Goal: Task Accomplishment & Management: Use online tool/utility

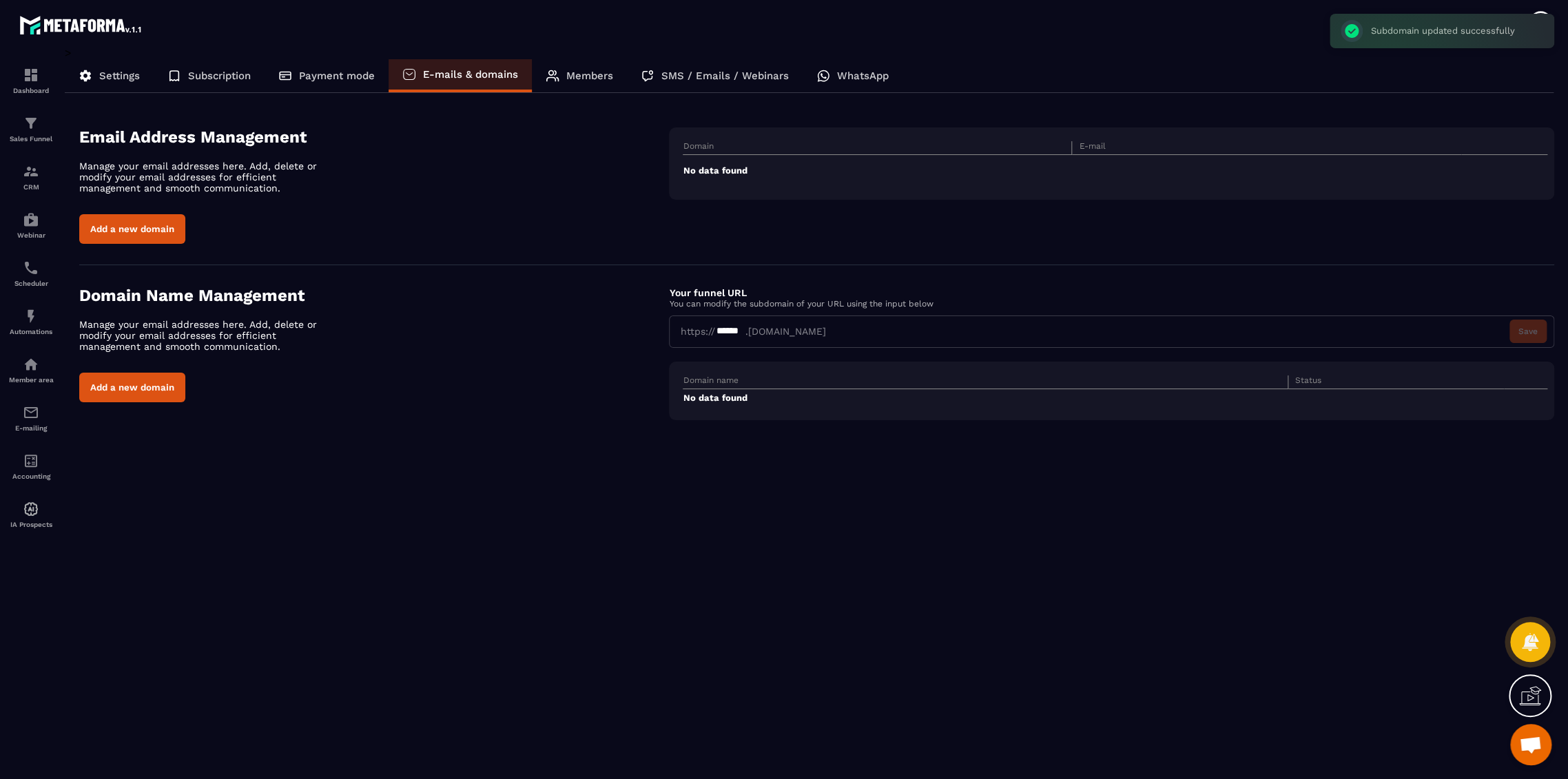
click at [1558, 80] on section "Dashboard Sales Funnel CRM Webinar Scheduler Automations Member area E-mailing …" at bounding box center [784, 413] width 1568 height 733
click at [1532, 23] on icon at bounding box center [1540, 23] width 28 height 28
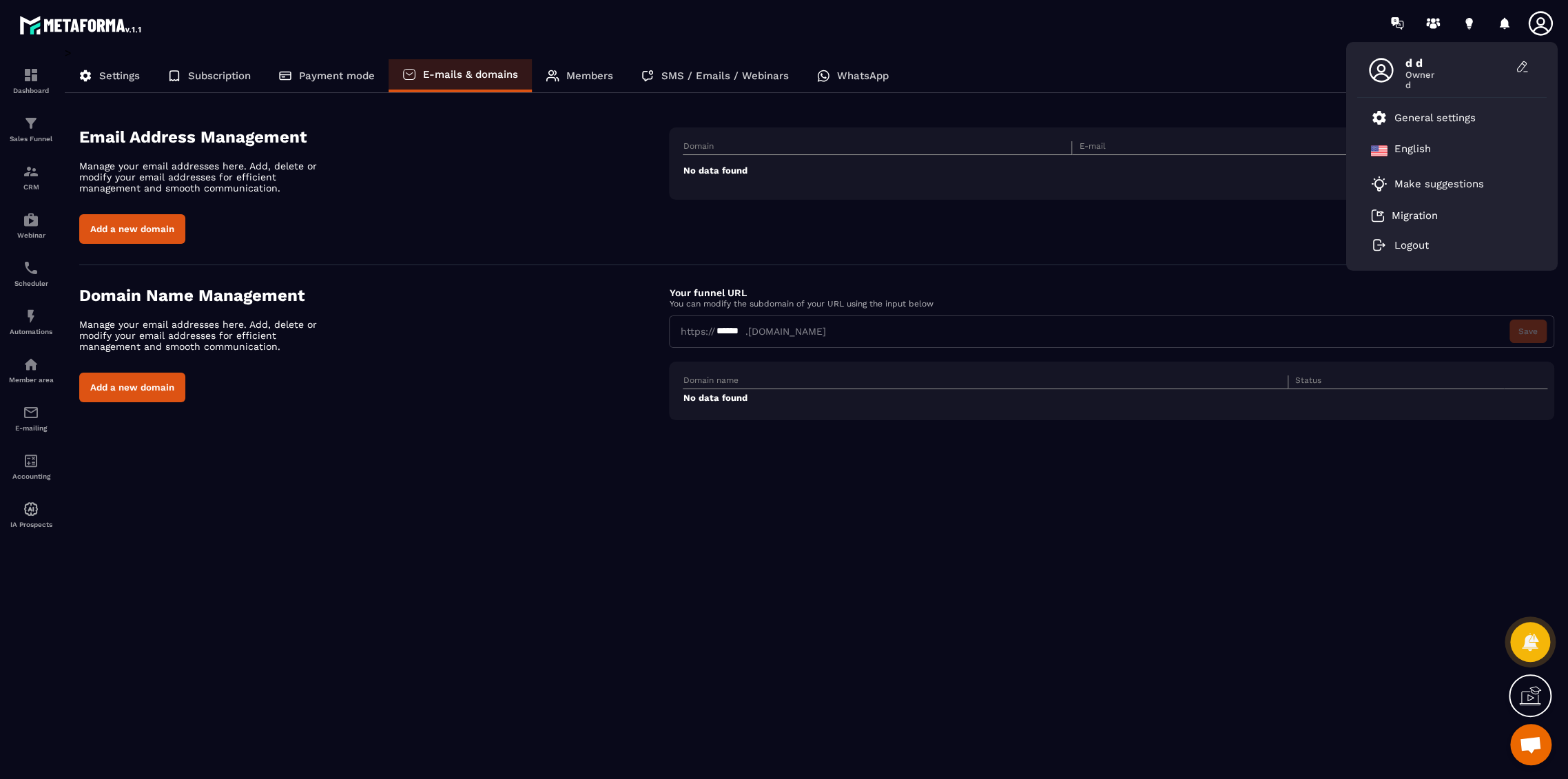
click at [1532, 23] on icon at bounding box center [1540, 23] width 28 height 28
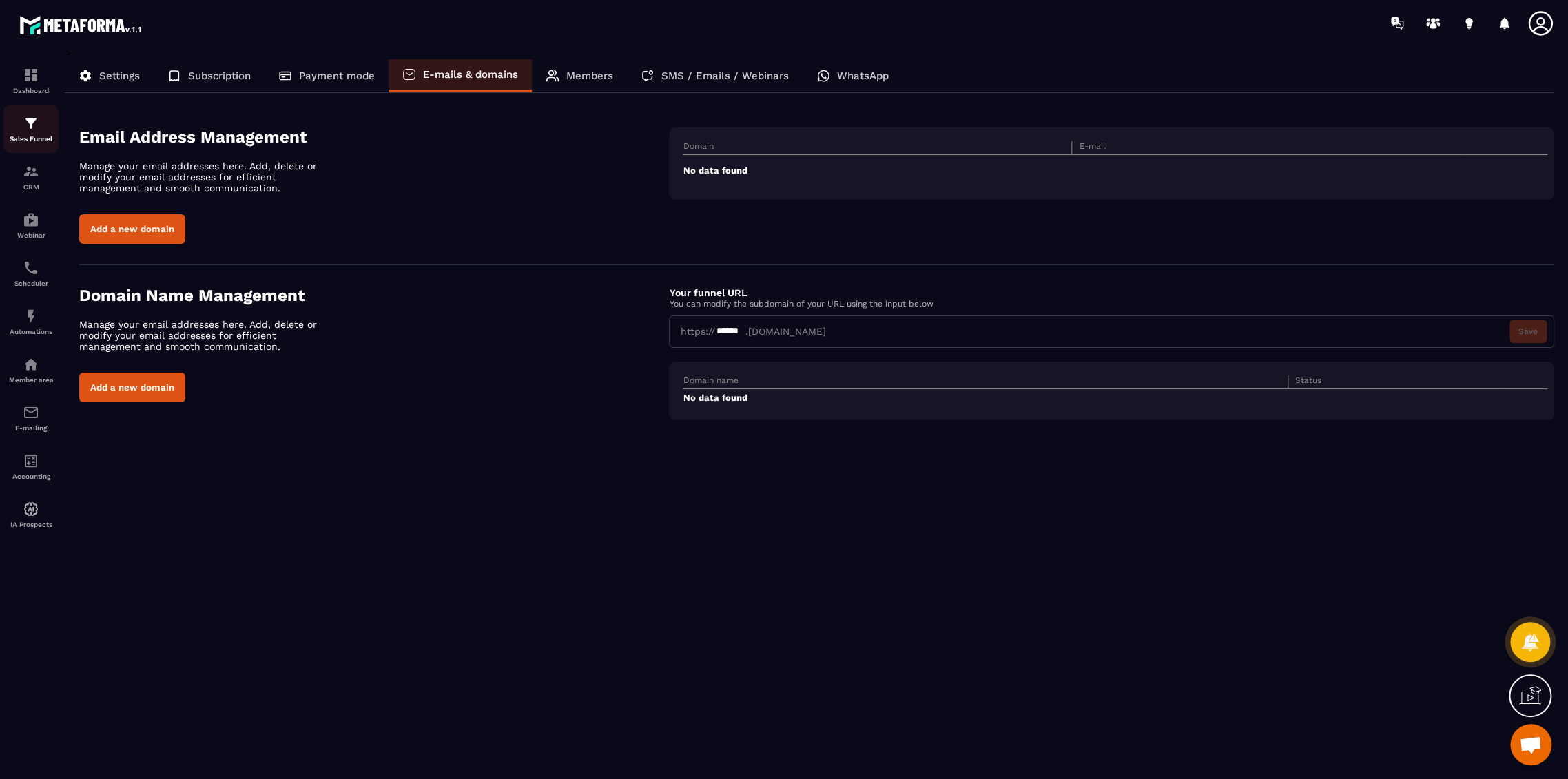
click at [33, 123] on img at bounding box center [31, 123] width 17 height 17
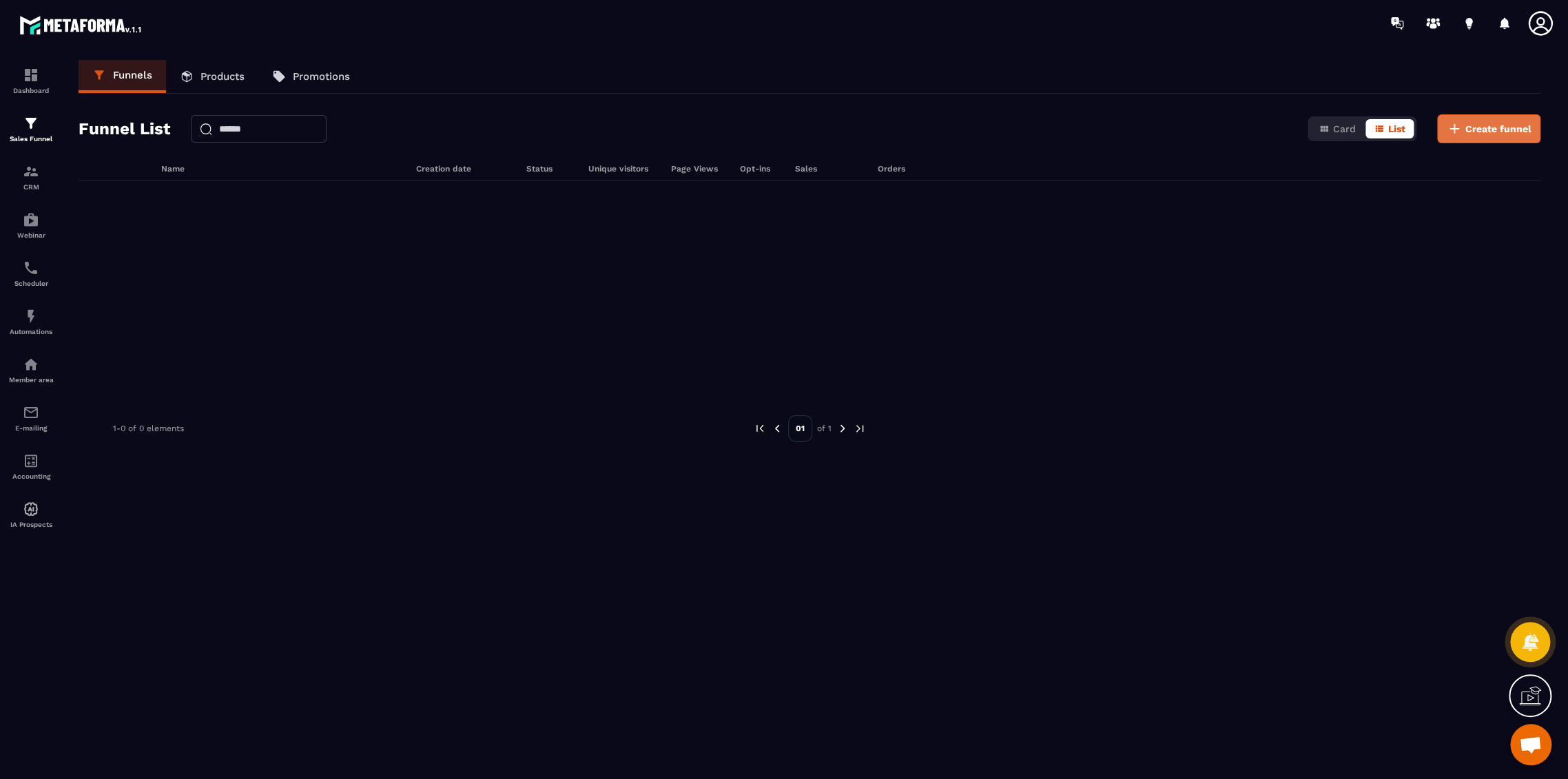
click at [1476, 124] on span "Create funnel" at bounding box center [1498, 128] width 66 height 14
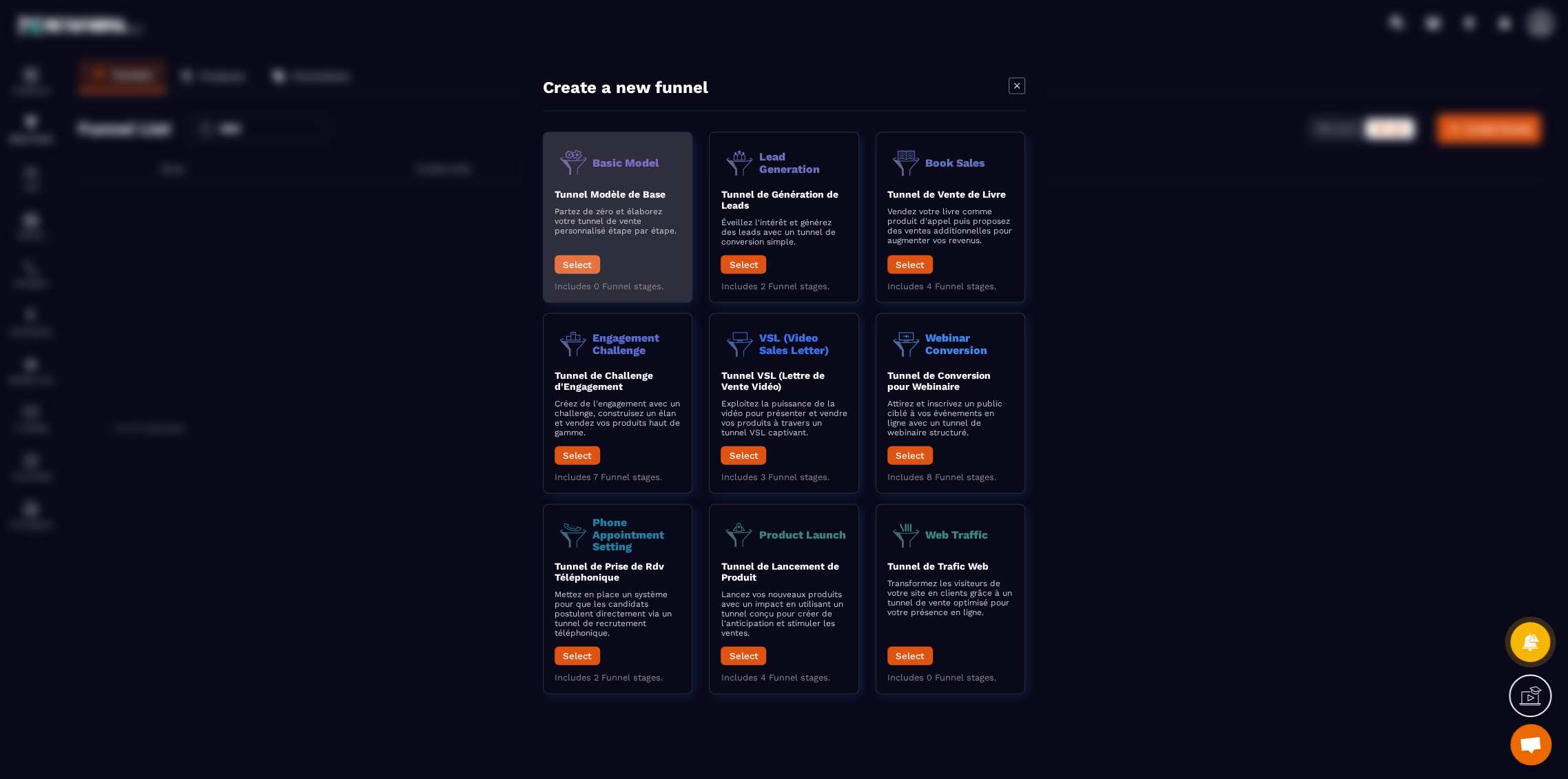
click at [578, 262] on button "Select" at bounding box center [577, 264] width 45 height 18
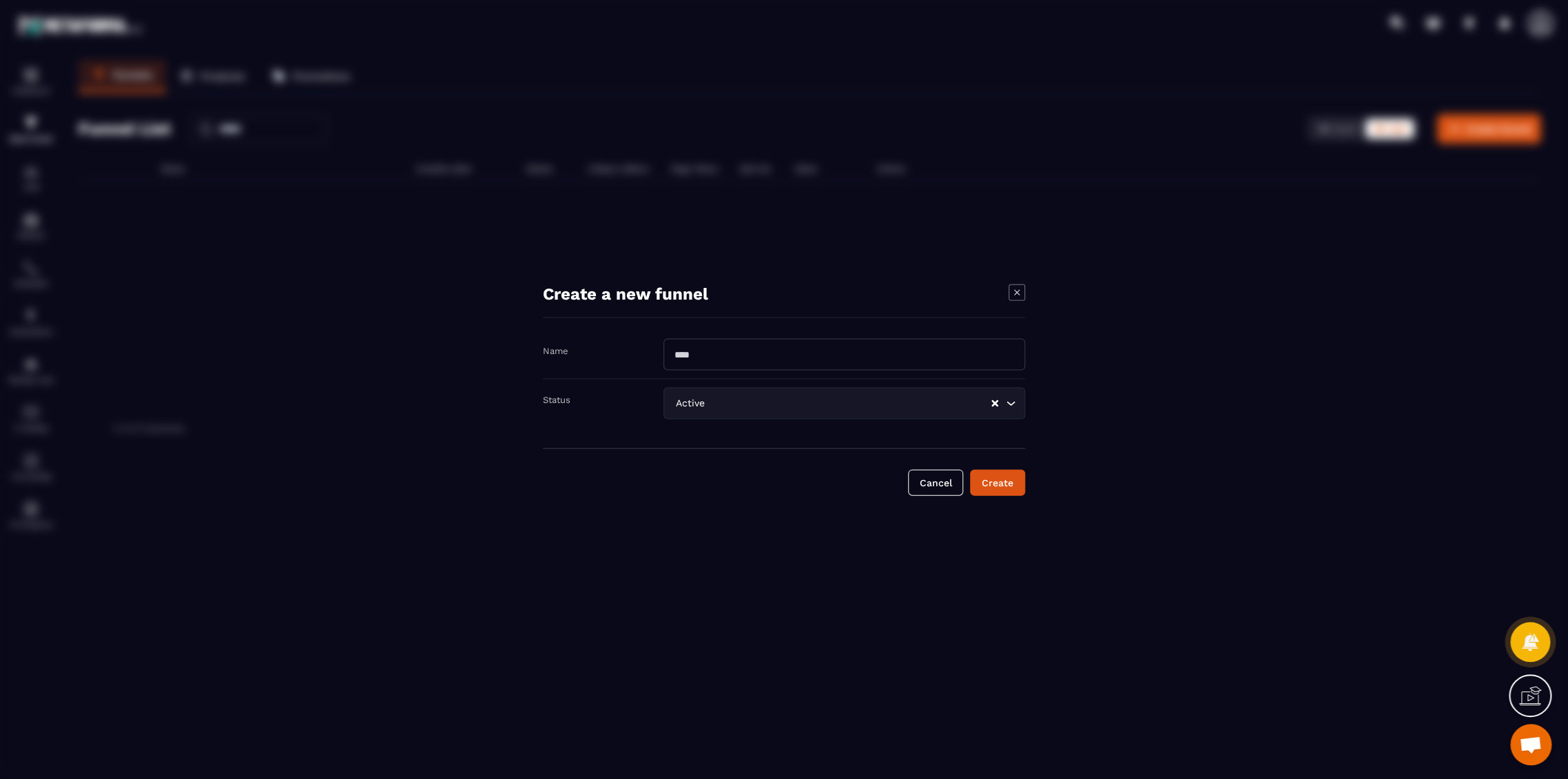
click at [684, 350] on input "Modal window" at bounding box center [845, 354] width 362 height 32
type input "*"
type input "**********"
click at [984, 480] on div "Create" at bounding box center [998, 482] width 37 height 14
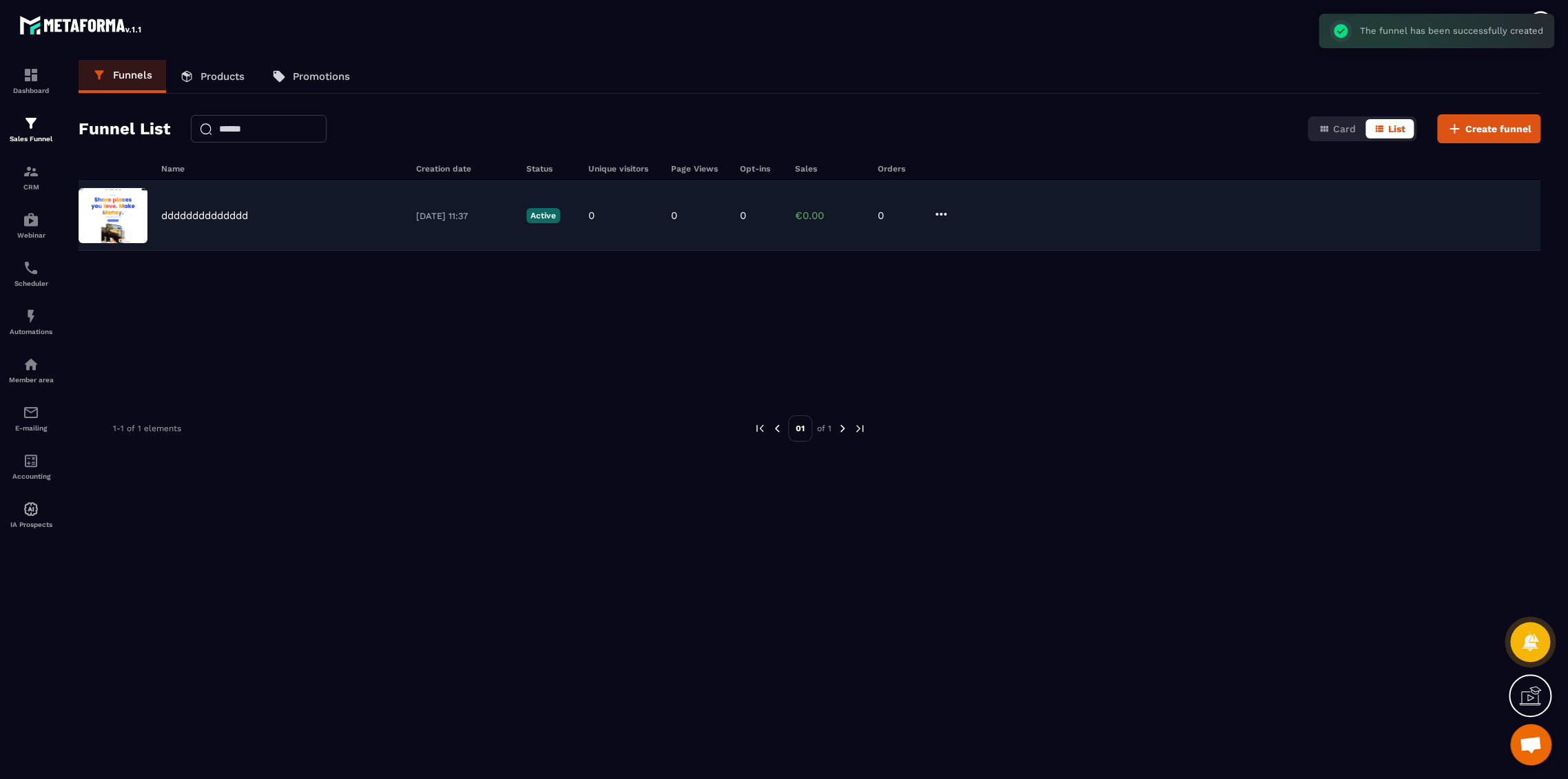
click at [248, 211] on p "dddddddddddddd" at bounding box center [204, 216] width 87 height 13
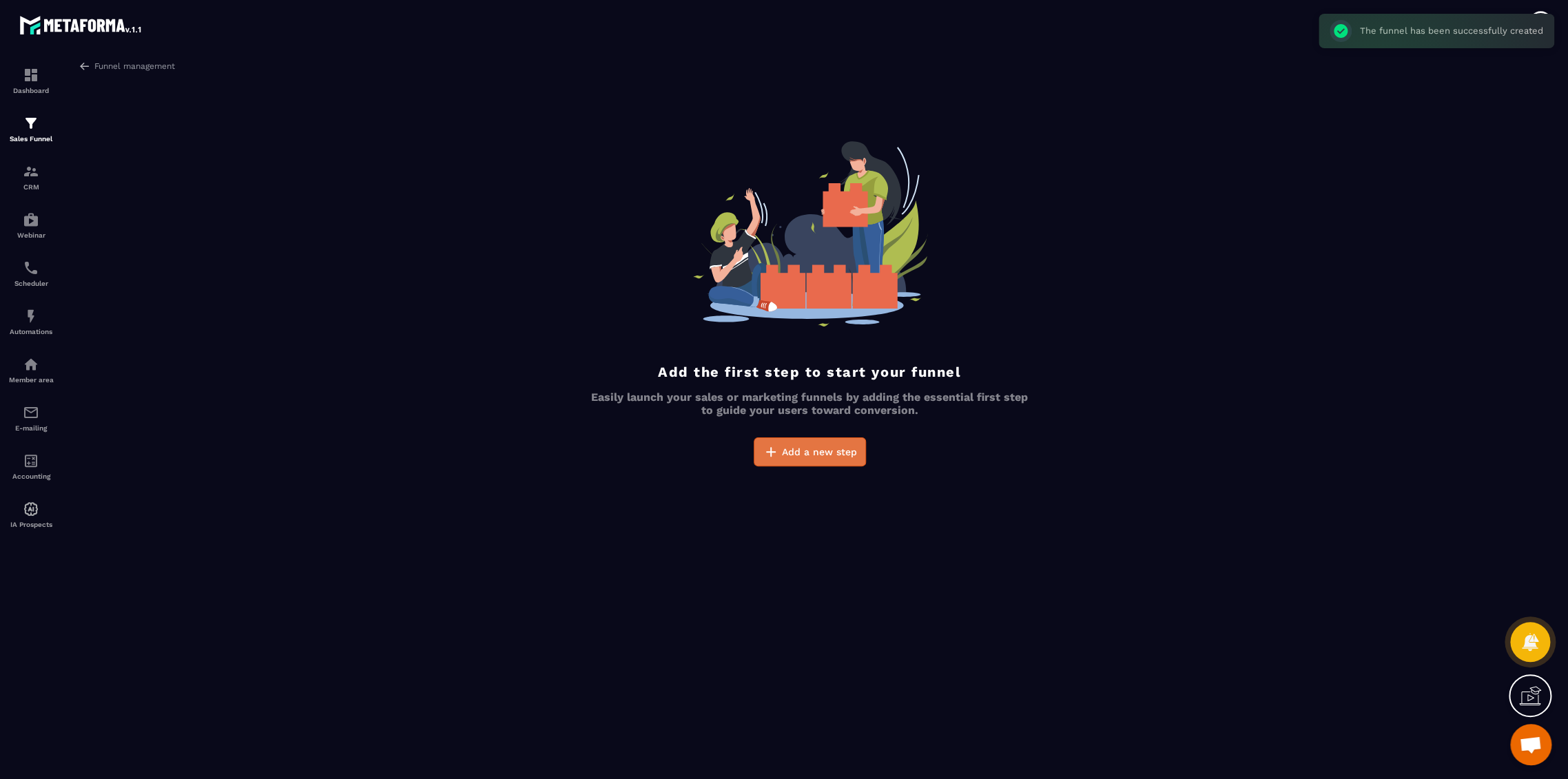
click at [817, 453] on span "Add a new step" at bounding box center [819, 452] width 75 height 14
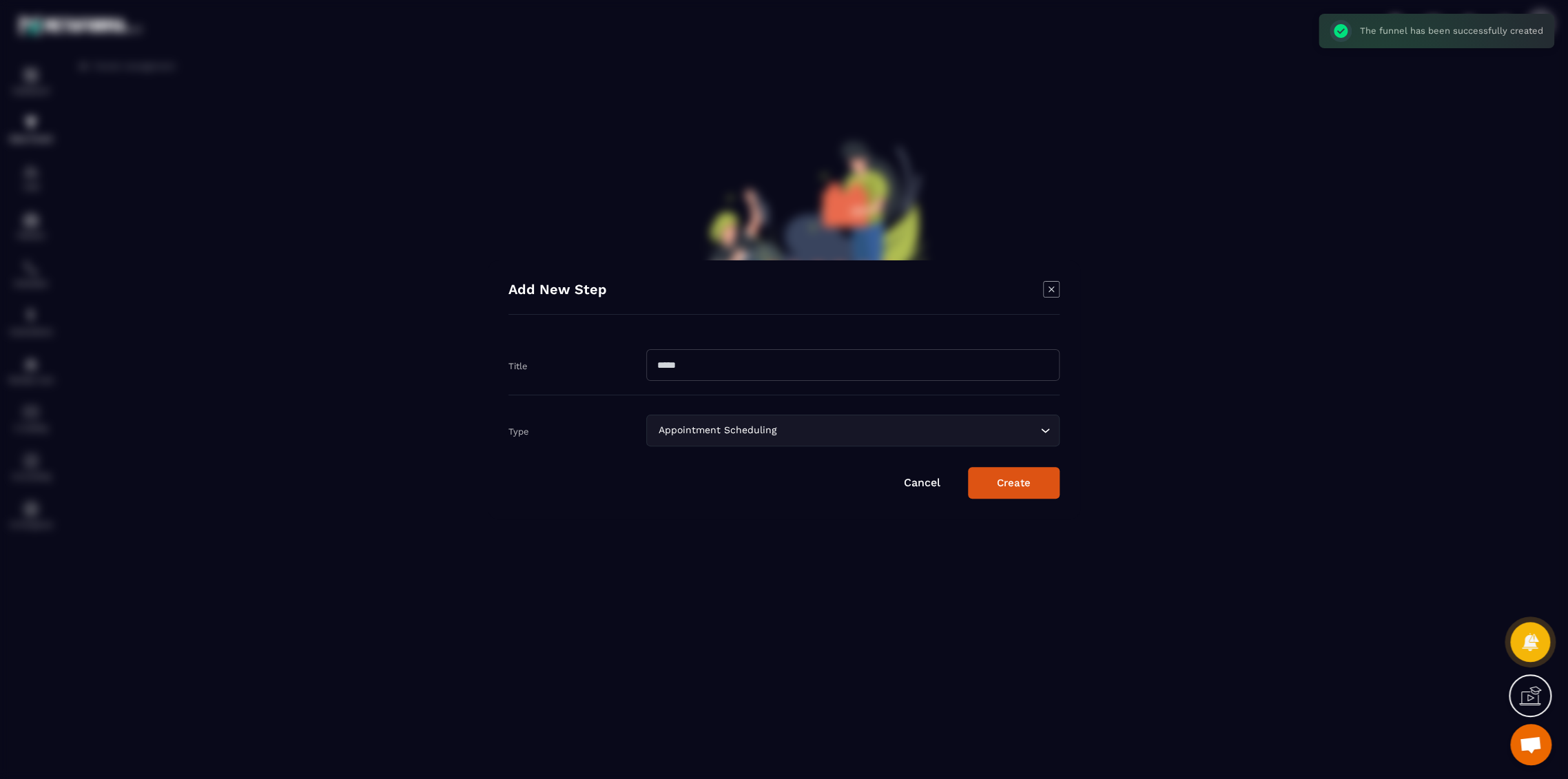
click at [730, 369] on input "Modal window" at bounding box center [853, 365] width 414 height 32
type input "*"
click at [982, 485] on button "Create" at bounding box center [1013, 483] width 92 height 32
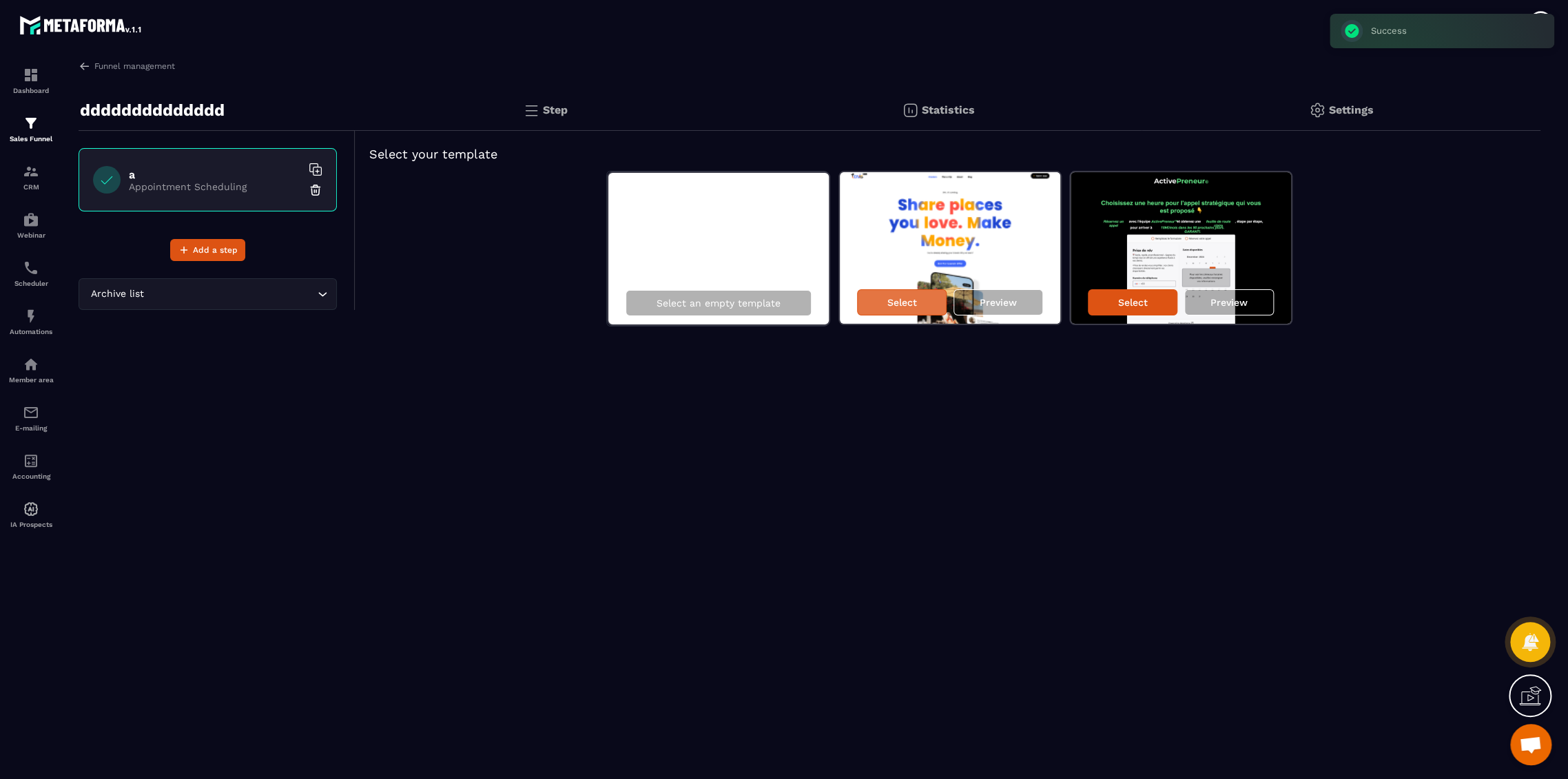
click at [910, 307] on p "Select" at bounding box center [902, 303] width 29 height 11
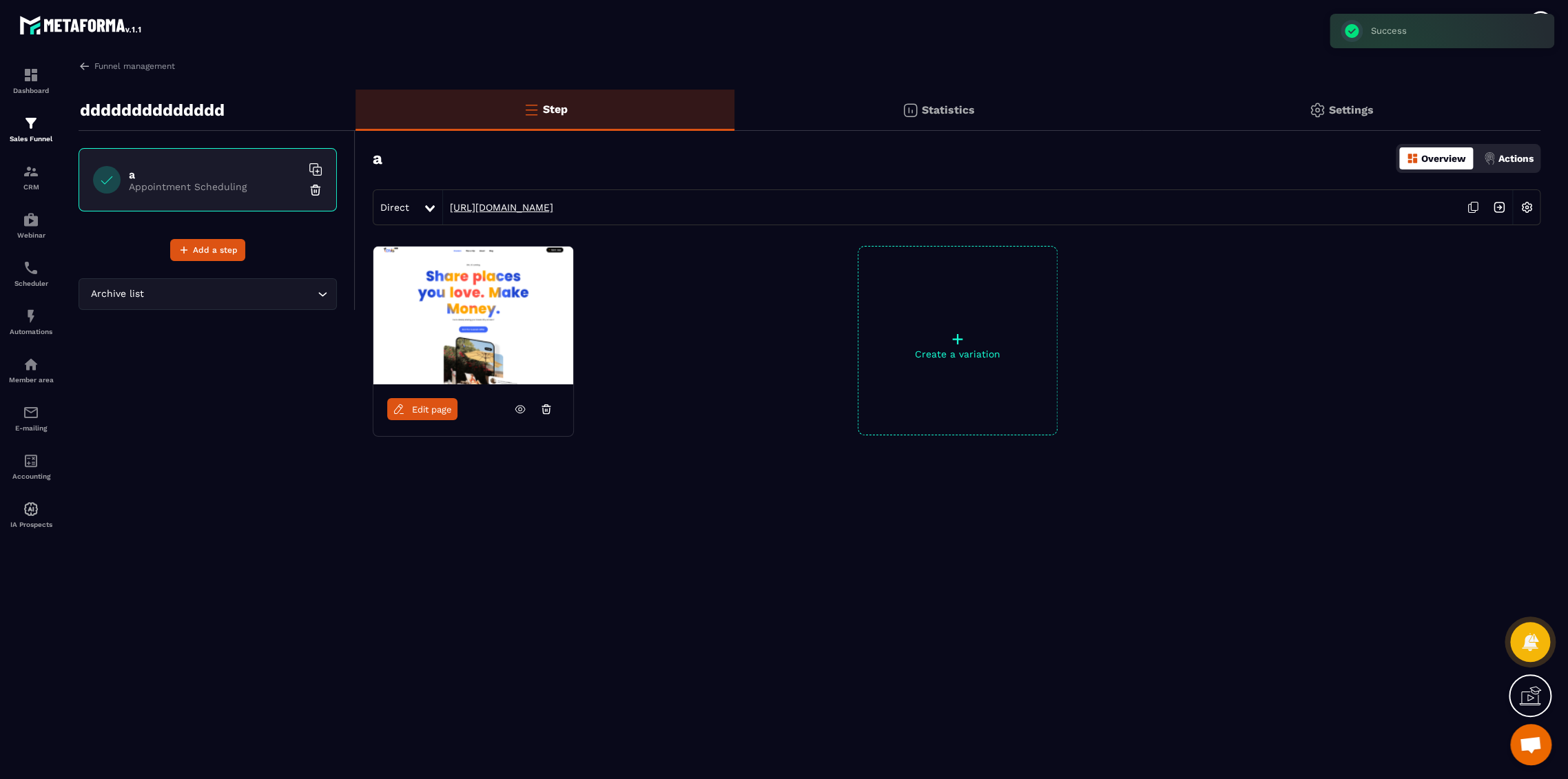
click at [553, 206] on link "[URL][DOMAIN_NAME]" at bounding box center [498, 207] width 110 height 11
click at [1311, 116] on img at bounding box center [1317, 110] width 17 height 17
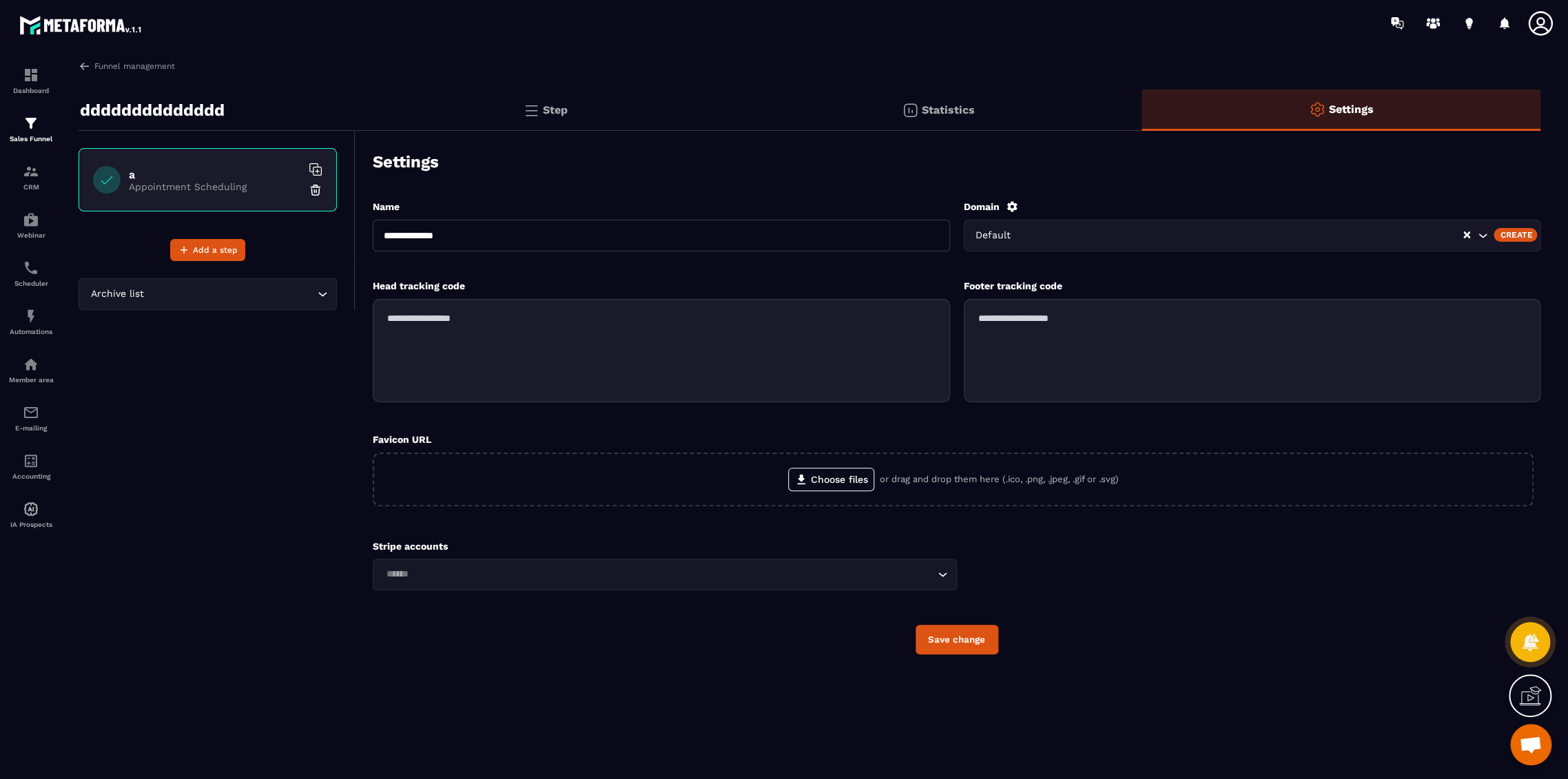
click at [1163, 239] on input "Search for option" at bounding box center [1241, 235] width 441 height 15
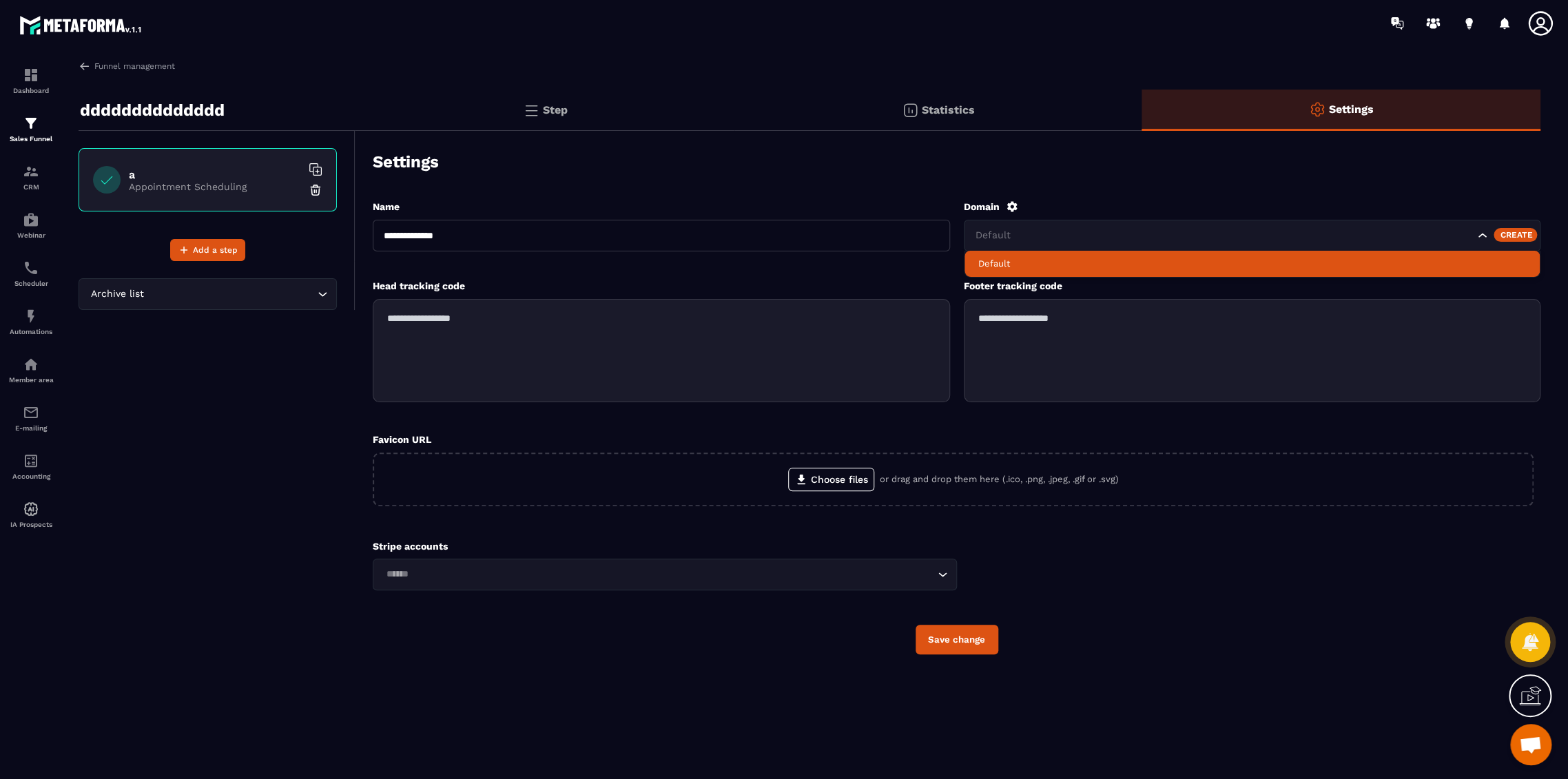
click at [1518, 238] on div "Create" at bounding box center [1515, 234] width 43 height 14
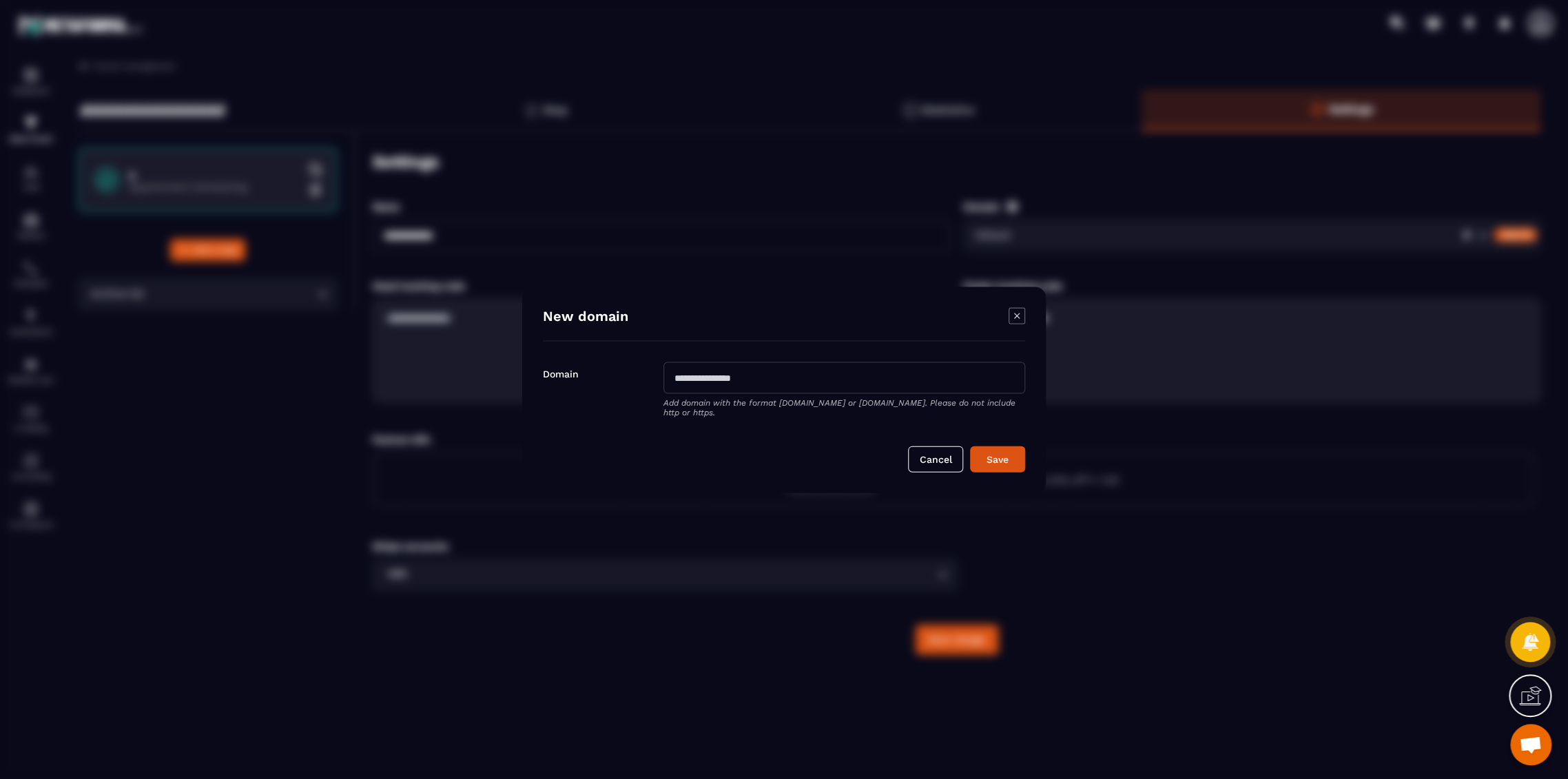
click at [832, 380] on input "Modal window" at bounding box center [845, 378] width 362 height 32
type input "*********"
click at [970, 445] on button "Save" at bounding box center [997, 458] width 55 height 26
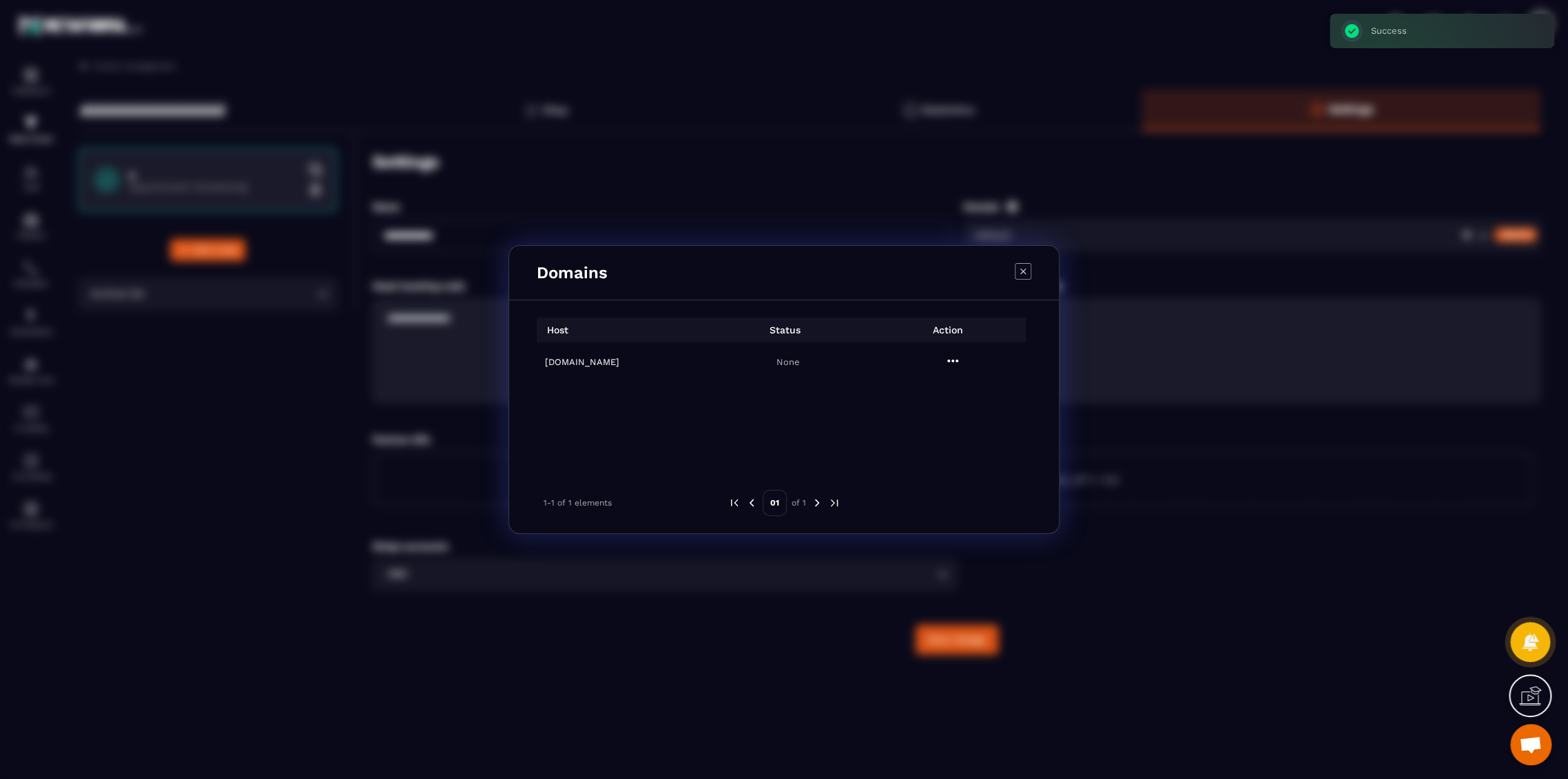
click at [1017, 272] on icon "Modal window" at bounding box center [1022, 271] width 17 height 17
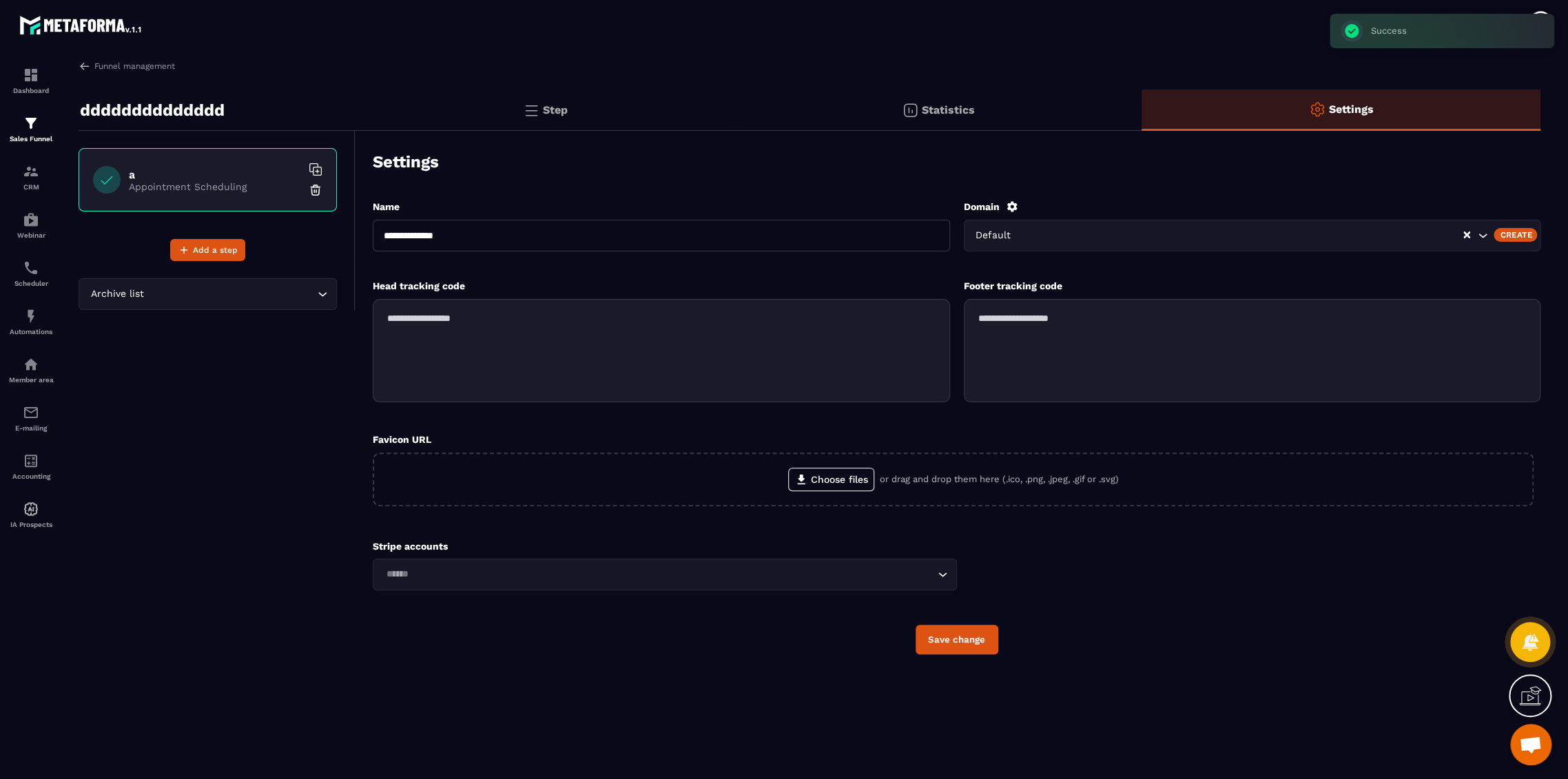
click at [1529, 231] on div "Create" at bounding box center [1515, 234] width 43 height 14
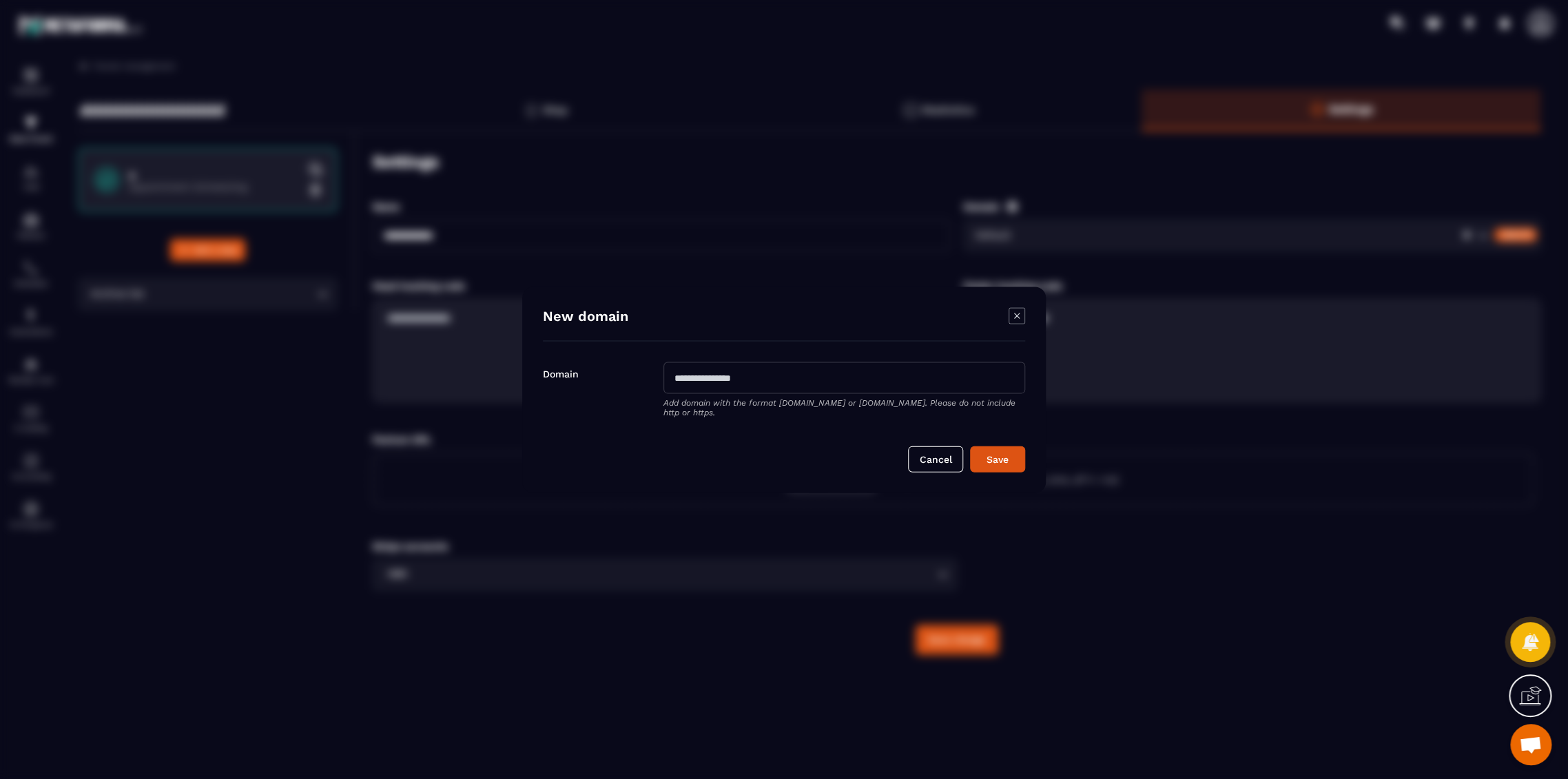
click at [870, 374] on input "Modal window" at bounding box center [845, 378] width 362 height 32
type input "**********"
click at [970, 445] on button "Save" at bounding box center [997, 458] width 55 height 26
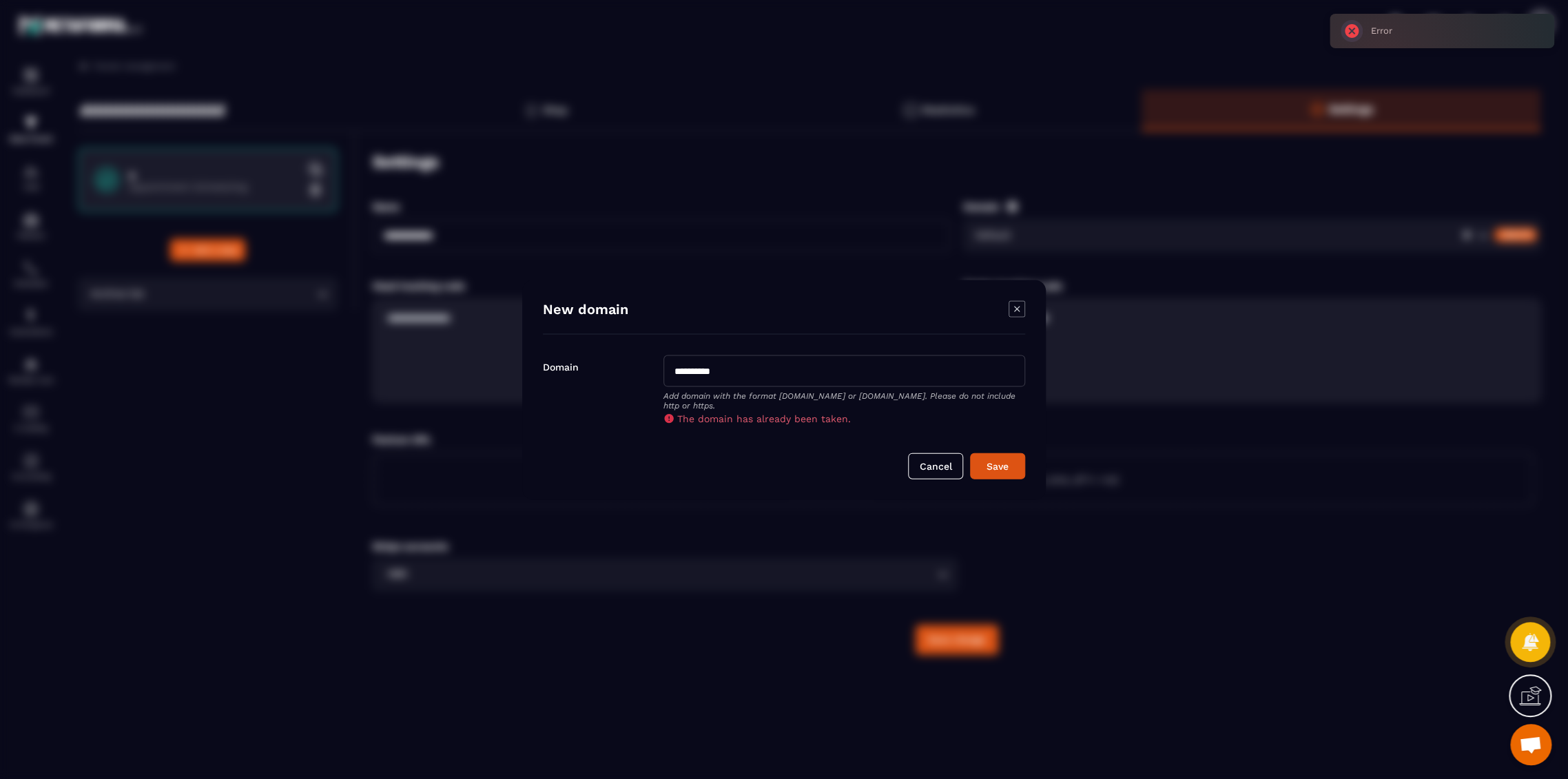
click at [1018, 307] on icon "Modal window" at bounding box center [1017, 308] width 17 height 17
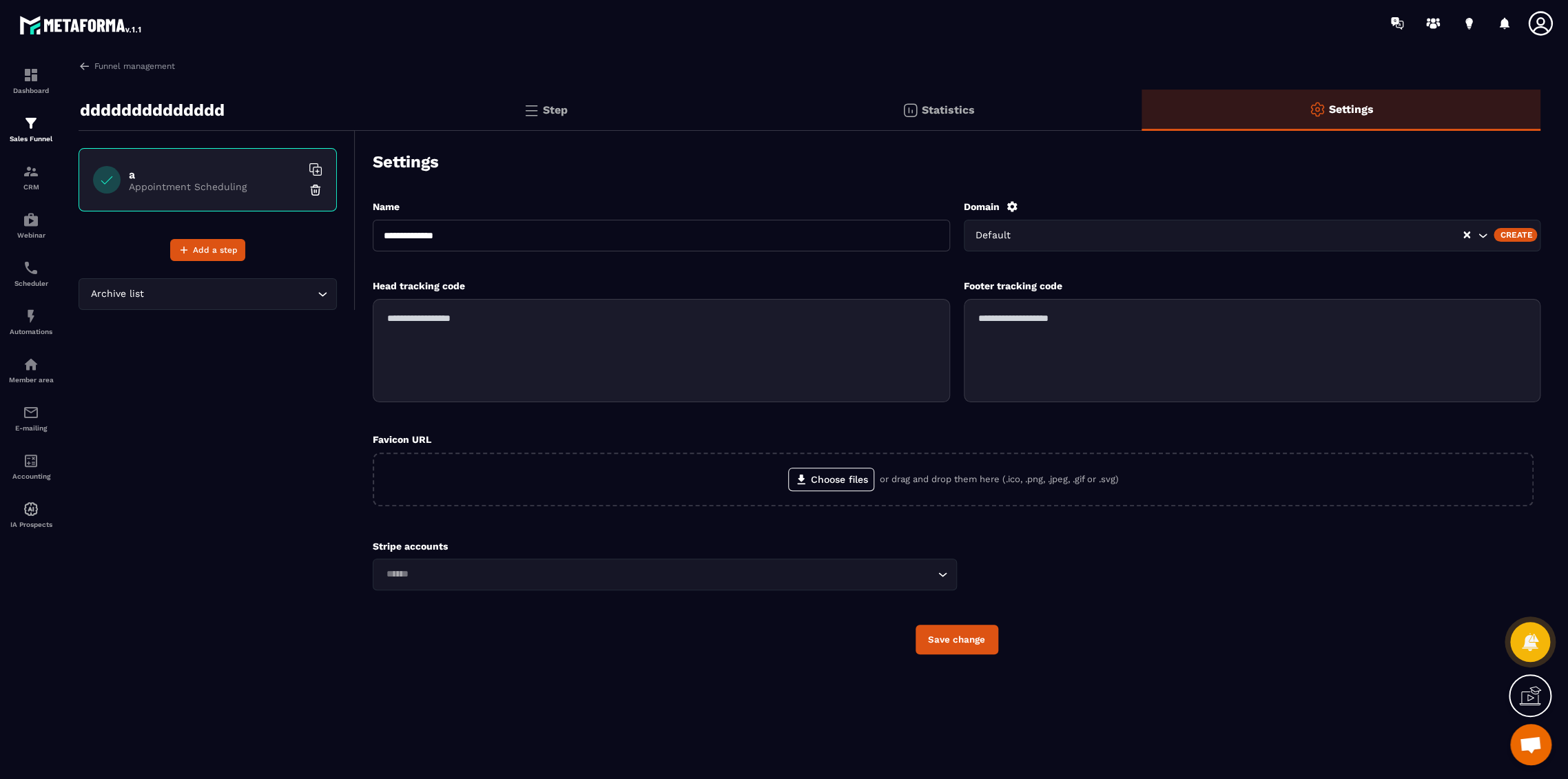
click at [1012, 206] on icon at bounding box center [1012, 207] width 13 height 13
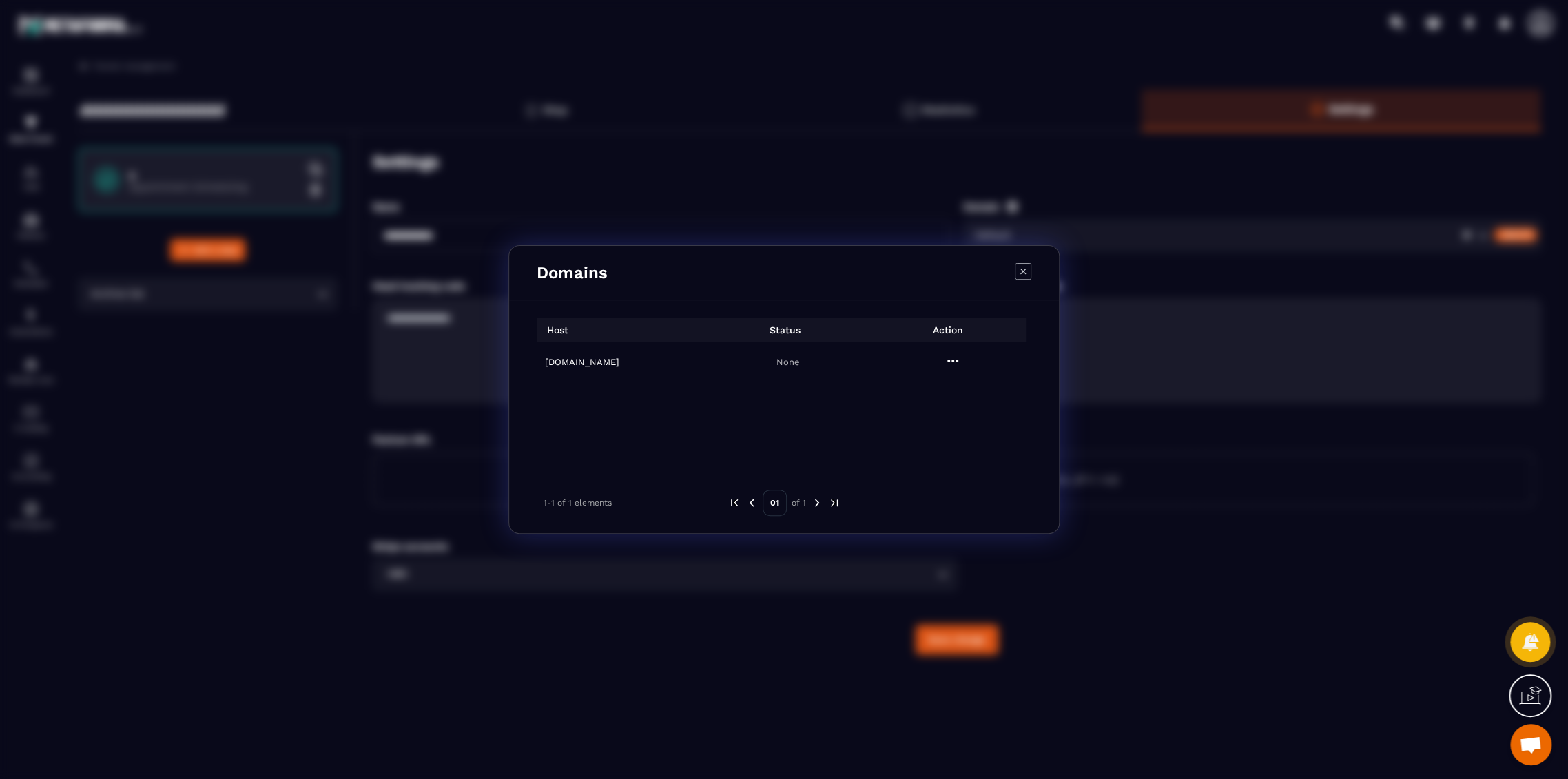
click at [1020, 272] on icon "Modal window" at bounding box center [1022, 271] width 6 height 6
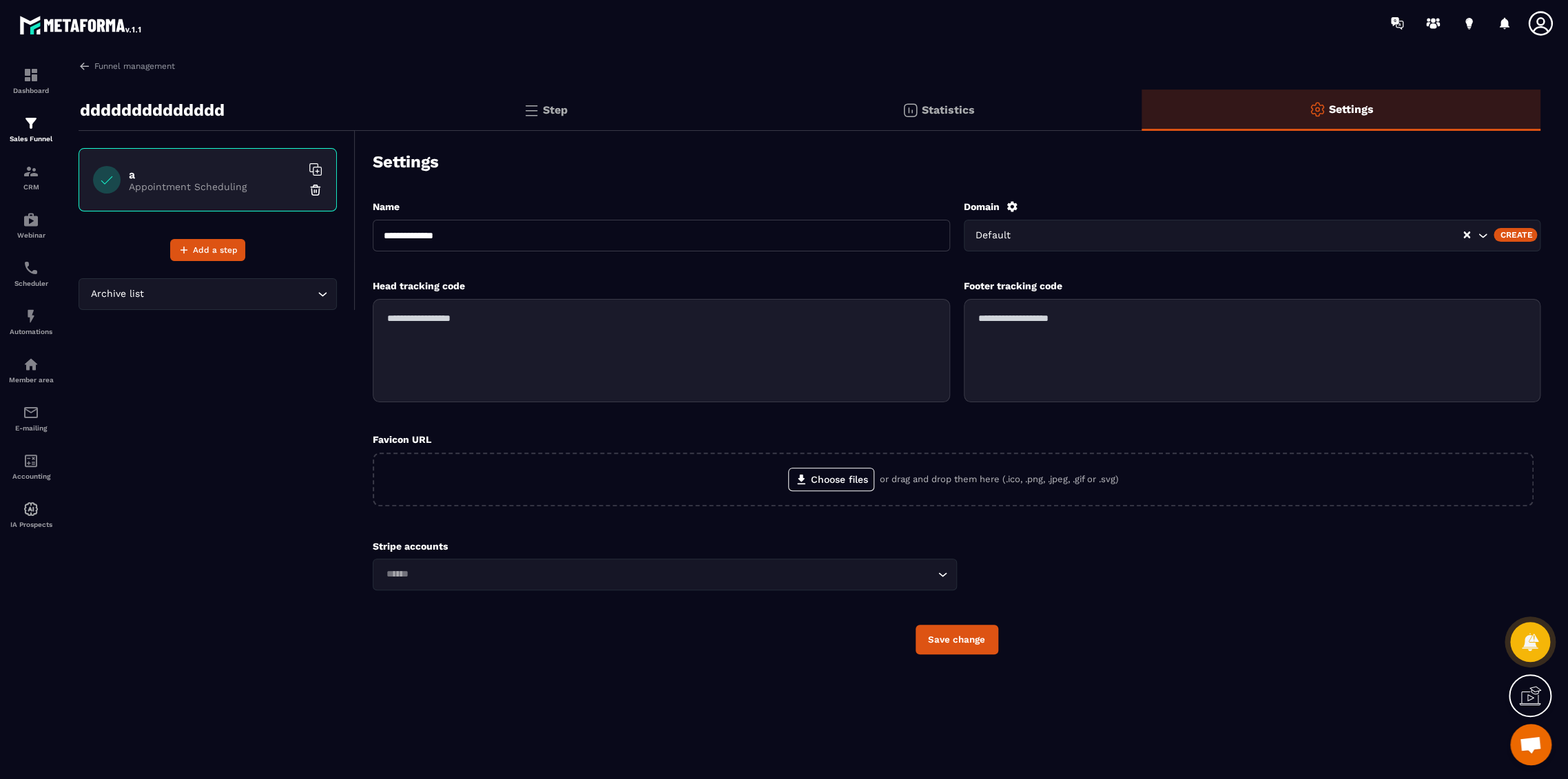
click at [1515, 234] on div "Create" at bounding box center [1515, 234] width 43 height 14
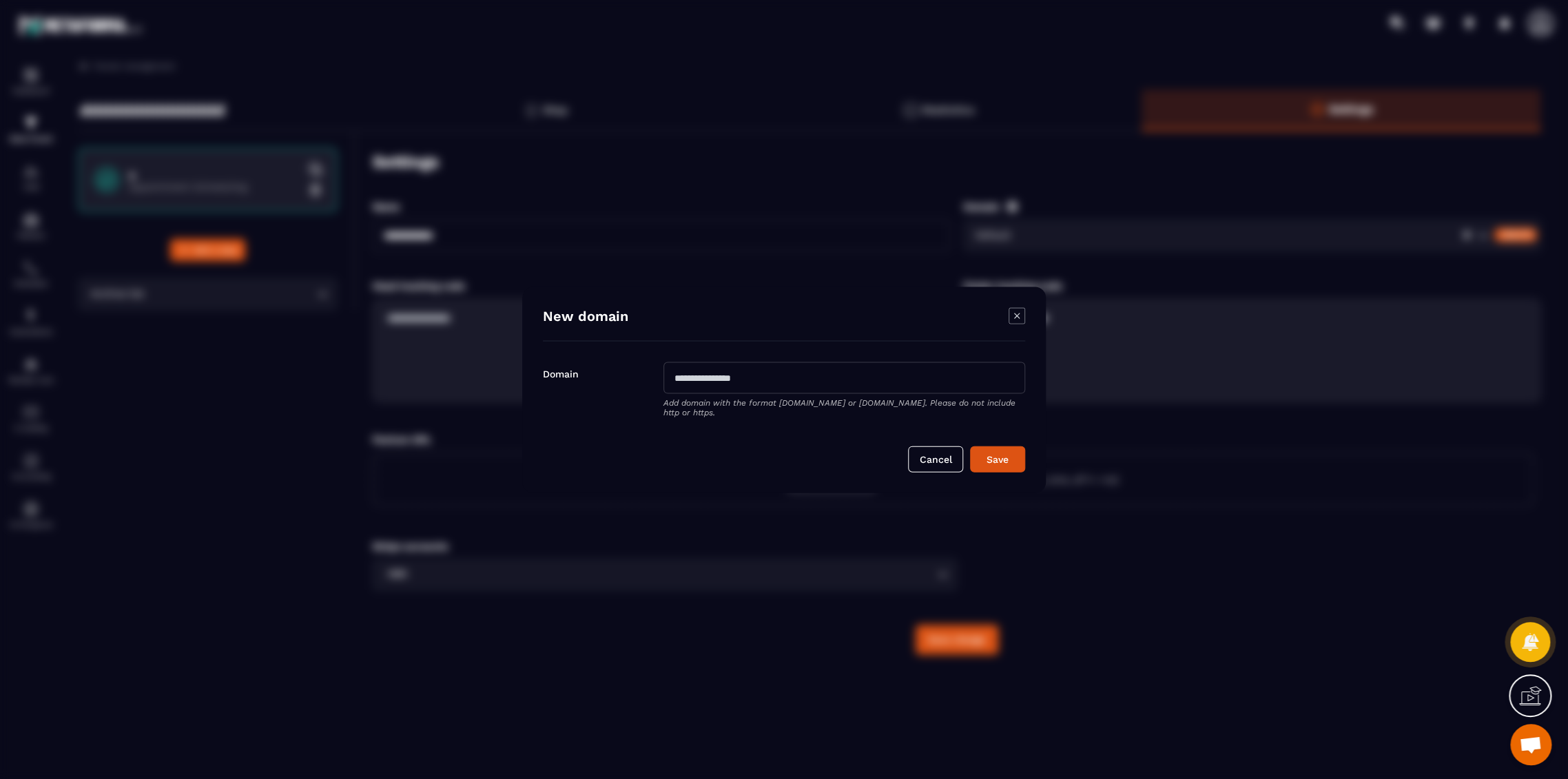
click at [762, 393] on div "Add domain with the format [DOMAIN_NAME] or [DOMAIN_NAME]. Please do not includ…" at bounding box center [845, 389] width 362 height 55
click at [773, 387] on input "Modal window" at bounding box center [845, 378] width 362 height 32
type input "**********"
click at [998, 452] on button "Save" at bounding box center [997, 458] width 55 height 26
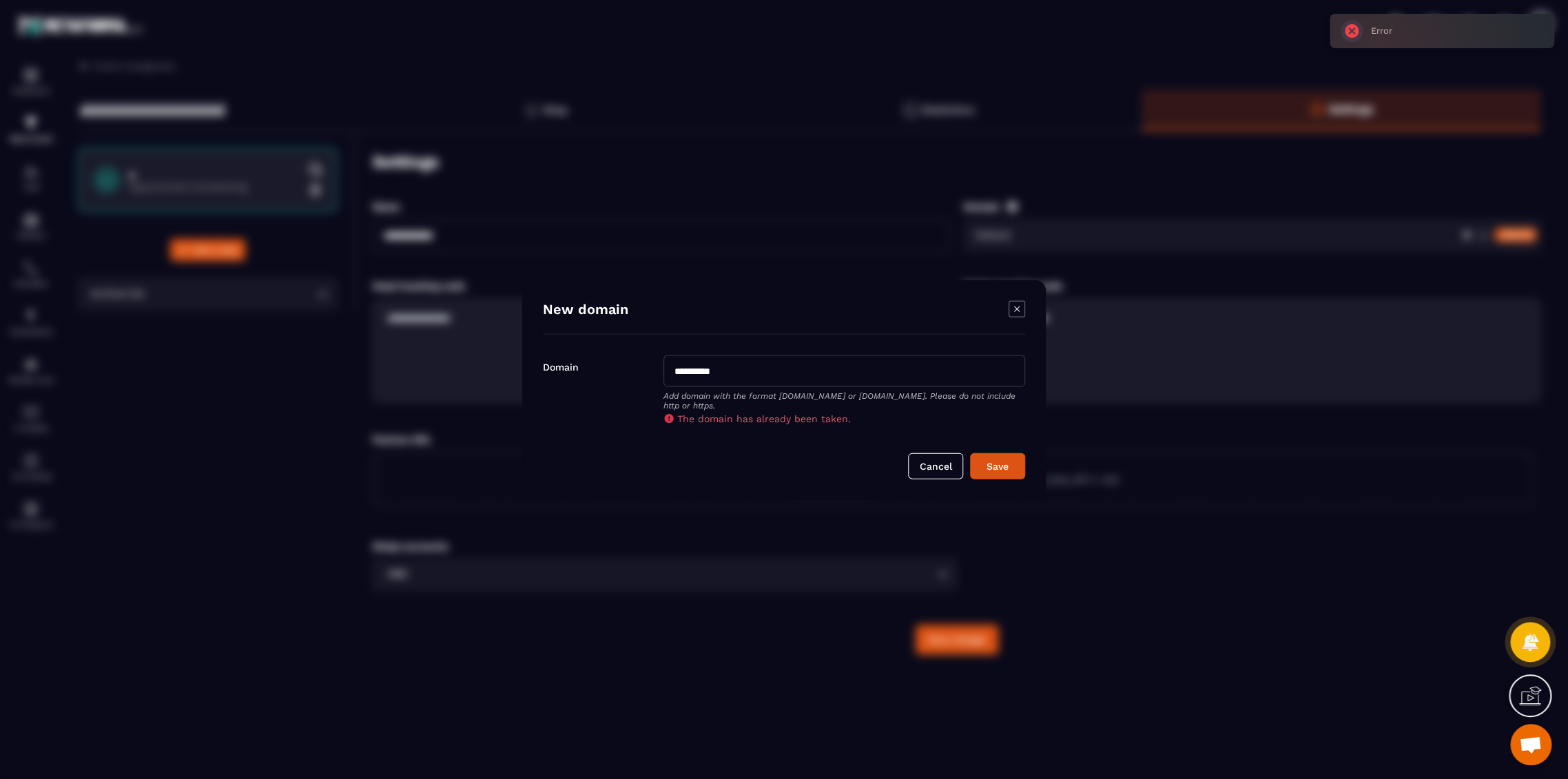
click at [1021, 301] on icon "Modal window" at bounding box center [1017, 308] width 17 height 17
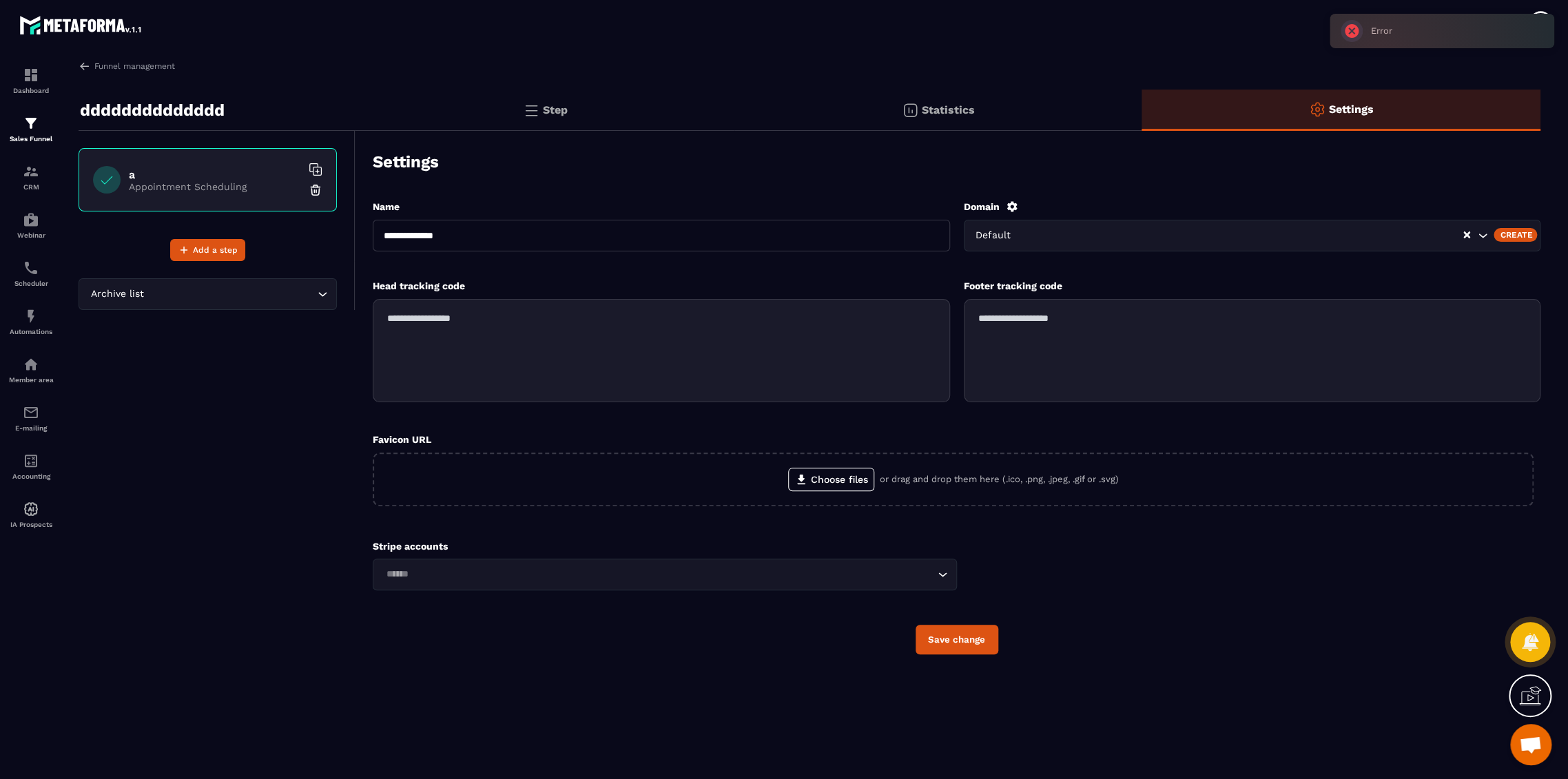
click at [1544, 71] on div "**********" at bounding box center [809, 417] width 1489 height 714
click at [1532, 18] on icon at bounding box center [1540, 23] width 28 height 28
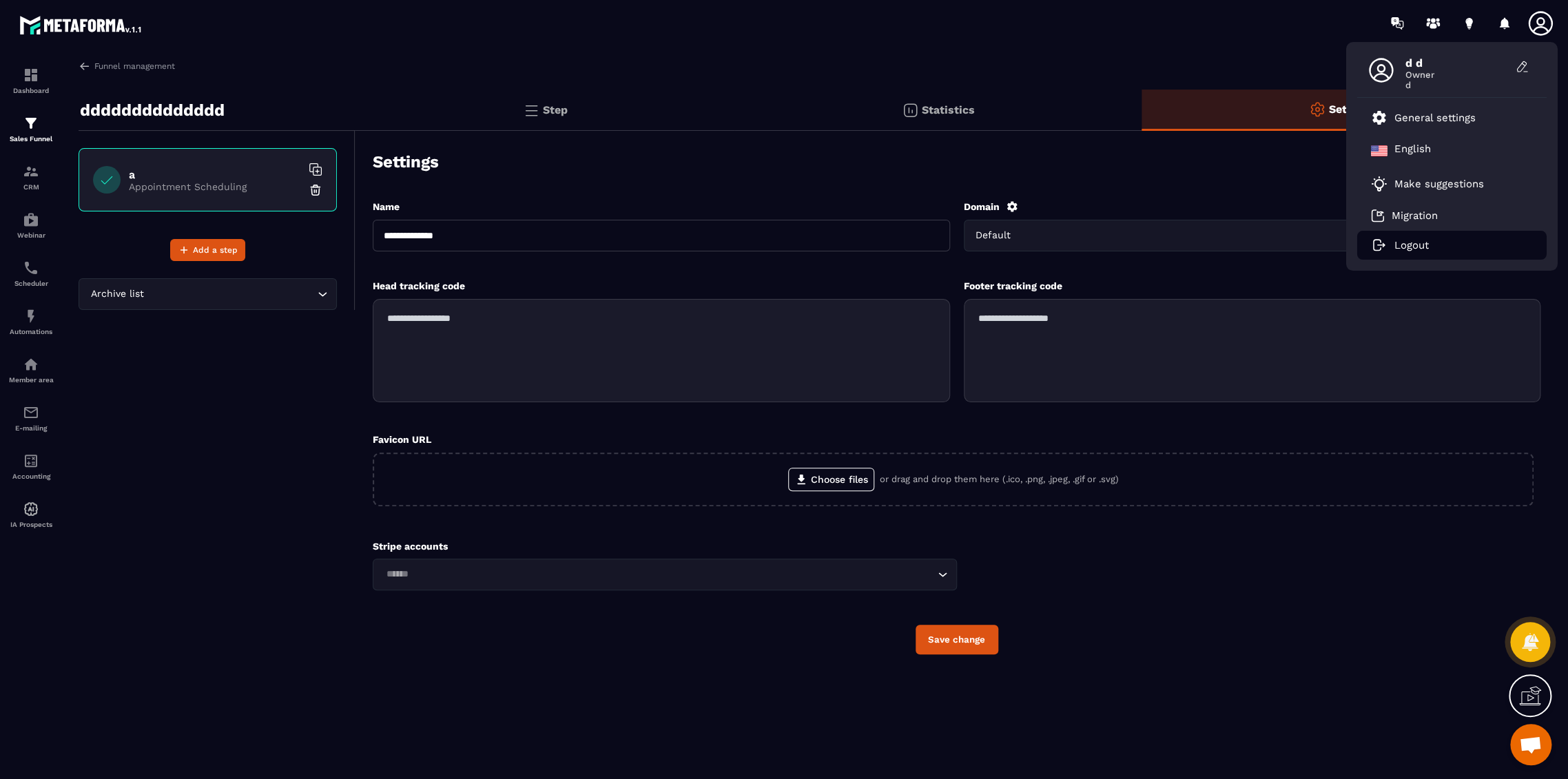
click at [1417, 245] on p "Logout" at bounding box center [1411, 245] width 34 height 13
